Goal: Transaction & Acquisition: Purchase product/service

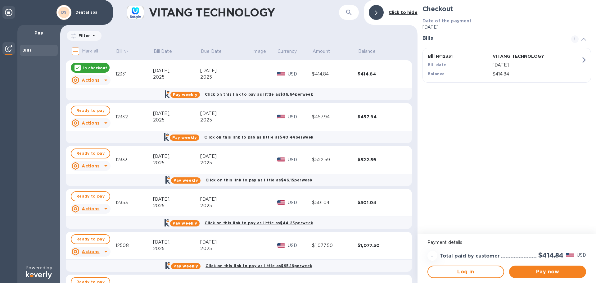
click at [85, 69] on p "In checkout" at bounding box center [95, 67] width 24 height 5
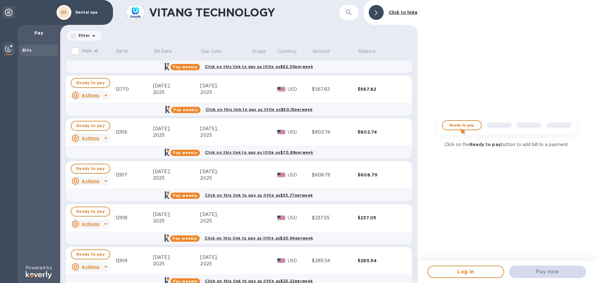
scroll to position [341, 0]
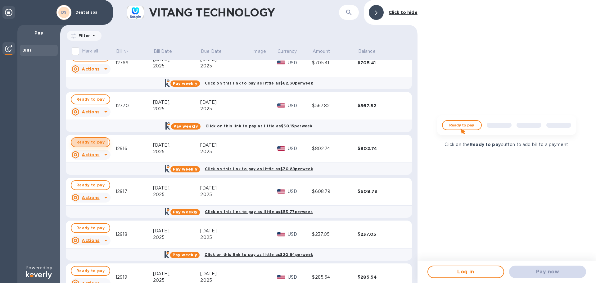
click at [79, 142] on span "Ready to pay" at bounding box center [90, 141] width 28 height 7
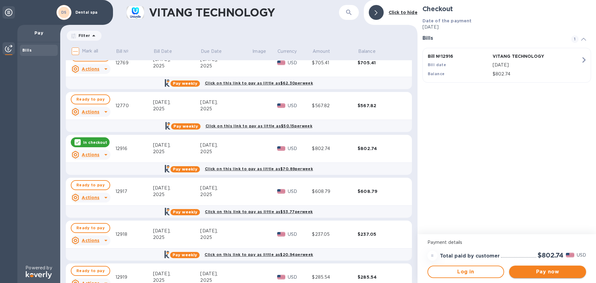
click at [563, 272] on span "Pay now" at bounding box center [547, 271] width 67 height 7
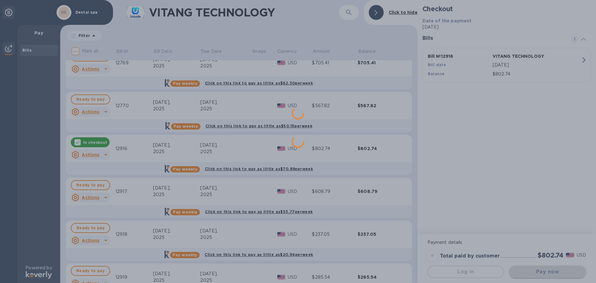
scroll to position [0, 0]
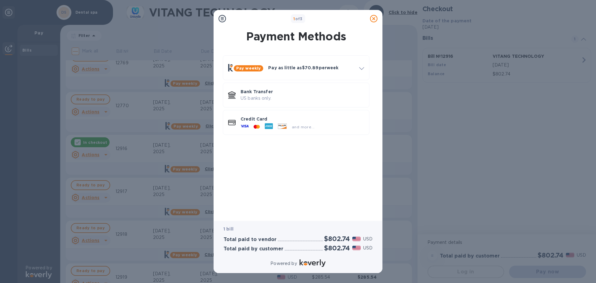
click at [122, 151] on div "1 of 3 Payment Methods Pay weekly Pay as little as $70.89 per week How it works…" at bounding box center [298, 141] width 596 height 283
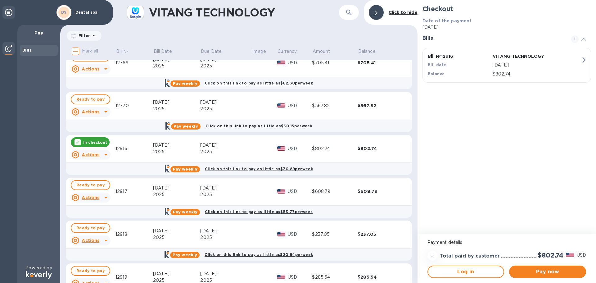
click at [96, 155] on u "Actions" at bounding box center [91, 154] width 18 height 5
click at [96, 180] on b "Open bill" at bounding box center [98, 179] width 21 height 5
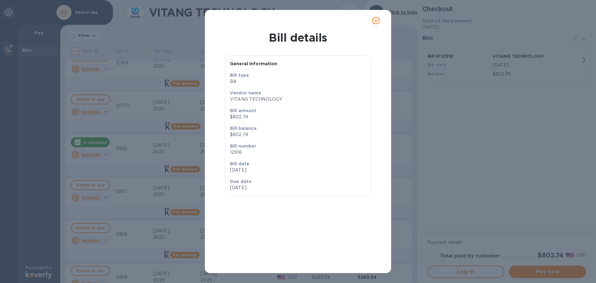
click at [379, 20] on span "close" at bounding box center [375, 20] width 7 height 7
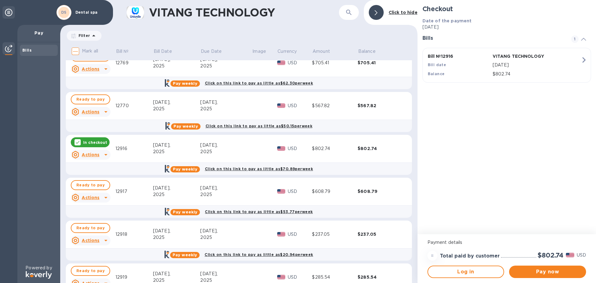
click at [290, 152] on div "USD" at bounding box center [299, 148] width 27 height 9
click at [353, 149] on div "$802.74" at bounding box center [335, 148] width 46 height 7
drag, startPoint x: 367, startPoint y: 148, endPoint x: 343, endPoint y: 148, distance: 24.5
click at [366, 148] on div "$802.74" at bounding box center [381, 148] width 46 height 6
click at [221, 150] on div "2025" at bounding box center [226, 151] width 52 height 7
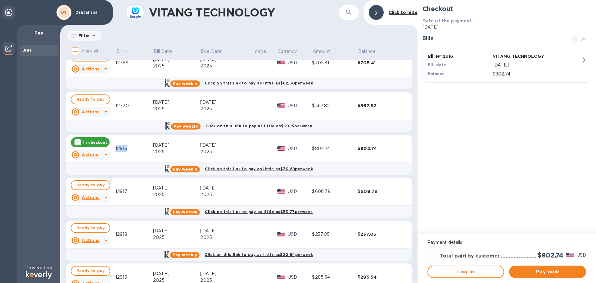
drag, startPoint x: 127, startPoint y: 147, endPoint x: 115, endPoint y: 150, distance: 12.1
click at [115, 150] on div "12916" at bounding box center [134, 148] width 38 height 7
click at [558, 271] on span "Pay now" at bounding box center [547, 271] width 67 height 7
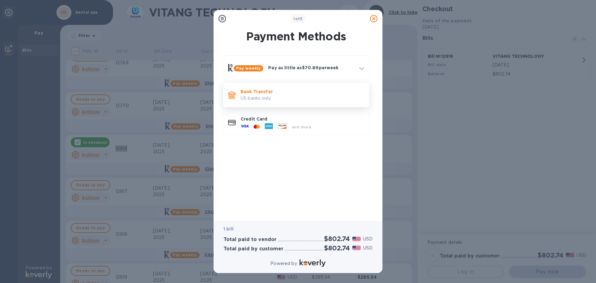
click at [271, 96] on p "US banks only." at bounding box center [303, 98] width 124 height 7
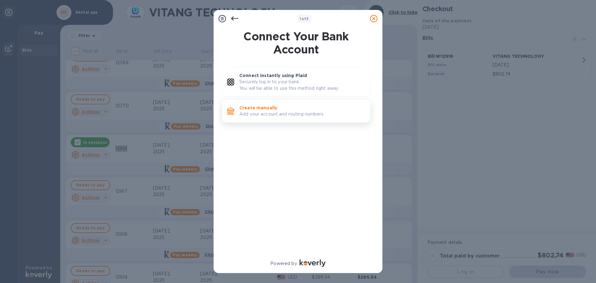
click at [270, 109] on p "Create manually" at bounding box center [302, 108] width 126 height 6
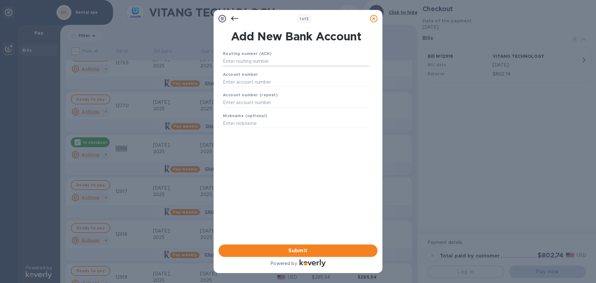
click at [266, 60] on input "text" at bounding box center [296, 61] width 146 height 9
click at [247, 81] on input "text" at bounding box center [296, 81] width 146 height 9
paste input "659961705"
type input "659961705"
click at [243, 105] on input "text" at bounding box center [296, 102] width 146 height 9
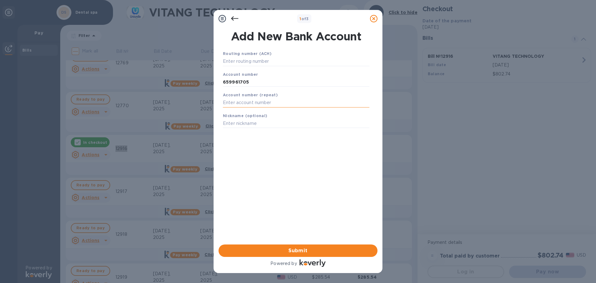
paste input "659961705"
type input "659961705"
click at [252, 62] on input "text" at bounding box center [296, 61] width 146 height 9
paste input "322271627"
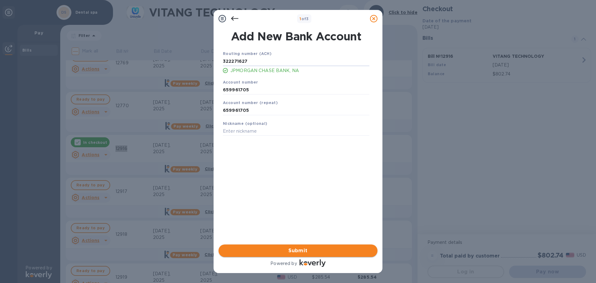
type input "322271627"
click at [275, 251] on span "Submit" at bounding box center [297, 250] width 149 height 7
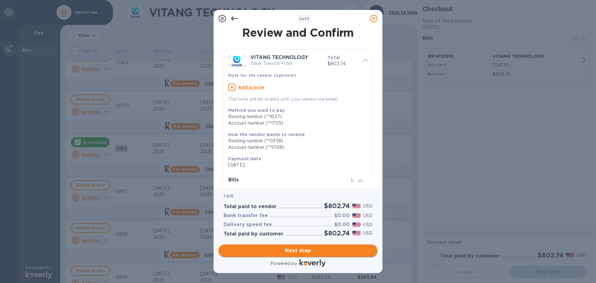
click at [275, 251] on span "Next step" at bounding box center [297, 250] width 149 height 7
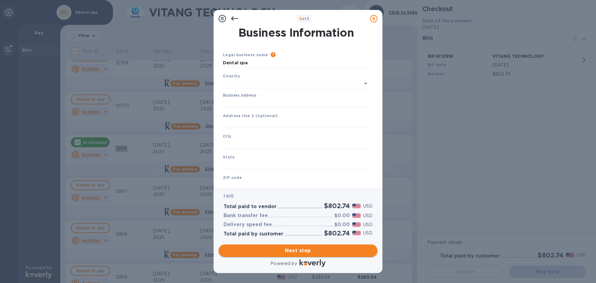
type input "[GEOGRAPHIC_DATA]"
drag, startPoint x: 260, startPoint y: 62, endPoint x: 6, endPoint y: 70, distance: 254.3
click at [34, 69] on div "3 of 3 Business Information Legal business name Please provide the legal name t…" at bounding box center [298, 141] width 596 height 283
type input "Allure Dental Spa"
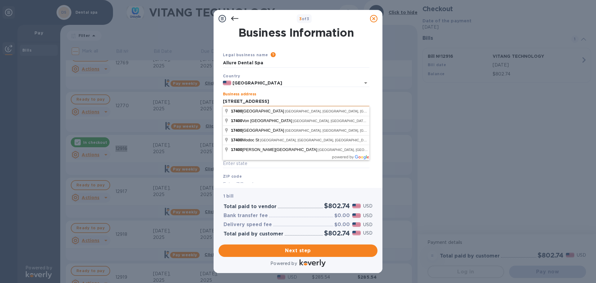
click at [279, 103] on input "[STREET_ADDRESS]" at bounding box center [296, 101] width 146 height 9
type input "[STREET_ADDRESS]"
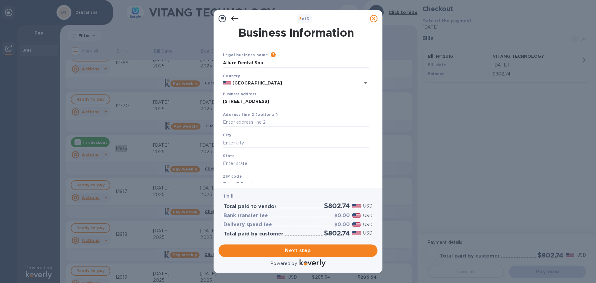
click at [321, 55] on div "Please provide the legal name that appears on your SS-4 form issued by the IRS …" at bounding box center [318, 55] width 101 height 7
click at [247, 139] on input "text" at bounding box center [296, 142] width 146 height 9
type input "Tustin"
type input "CA"
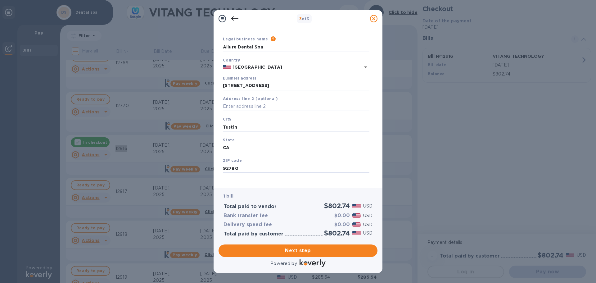
scroll to position [21, 0]
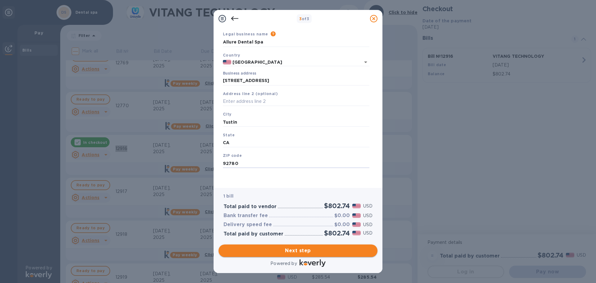
type input "92780"
click at [307, 250] on span "Next step" at bounding box center [297, 250] width 149 height 7
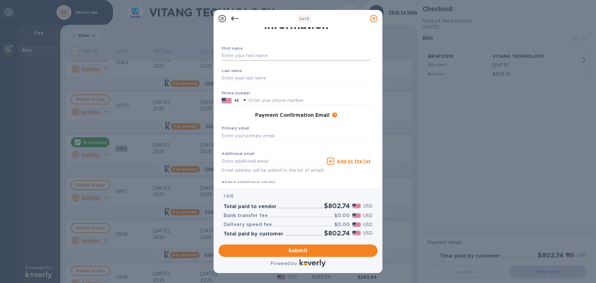
click at [277, 55] on input "text" at bounding box center [296, 55] width 149 height 9
type input "kanthi"
type input "[PERSON_NAME]"
type input "7143710776"
type input "[EMAIL_ADDRESS][DOMAIN_NAME]"
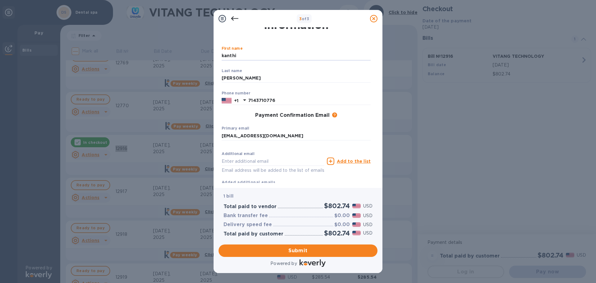
type input "[EMAIL_ADDRESS][DOMAIN_NAME]"
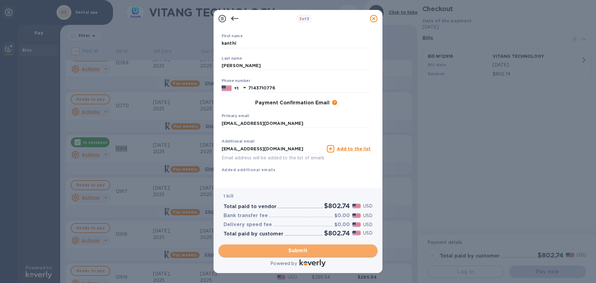
click at [295, 248] on span "Submit" at bounding box center [297, 250] width 149 height 7
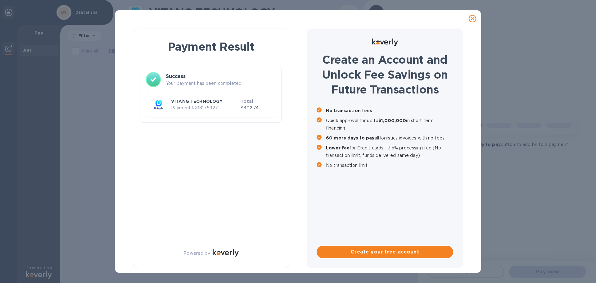
scroll to position [0, 0]
click at [185, 103] on p "VITANG TECHNOLOGY" at bounding box center [204, 101] width 67 height 6
